Goal: Task Accomplishment & Management: Manage account settings

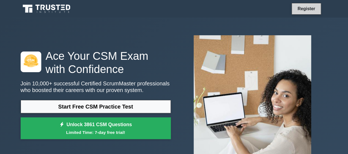
click at [303, 9] on link "Register" at bounding box center [306, 8] width 24 height 7
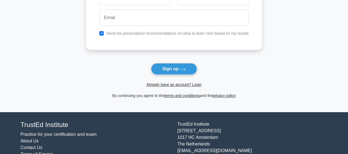
scroll to position [88, 0]
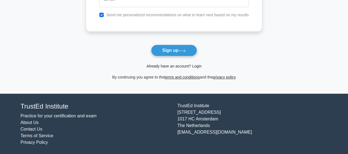
click at [197, 65] on link "Already have an account? Login" at bounding box center [173, 66] width 55 height 4
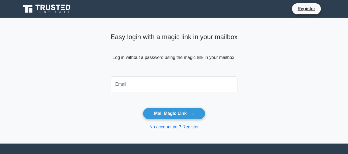
click at [190, 87] on input "email" at bounding box center [174, 84] width 127 height 16
type input "[EMAIL_ADDRESS][DOMAIN_NAME]"
drag, startPoint x: 239, startPoint y: 108, endPoint x: 238, endPoint y: 104, distance: 3.7
click at [238, 104] on form "noellee_07@hotmail.com Mail Magic Link No account yet? Register" at bounding box center [174, 102] width 127 height 56
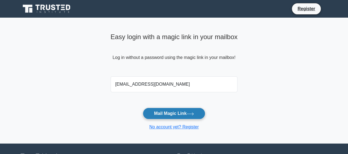
click at [172, 112] on button "Mail Magic Link" at bounding box center [174, 114] width 62 height 12
